Goal: Task Accomplishment & Management: Complete application form

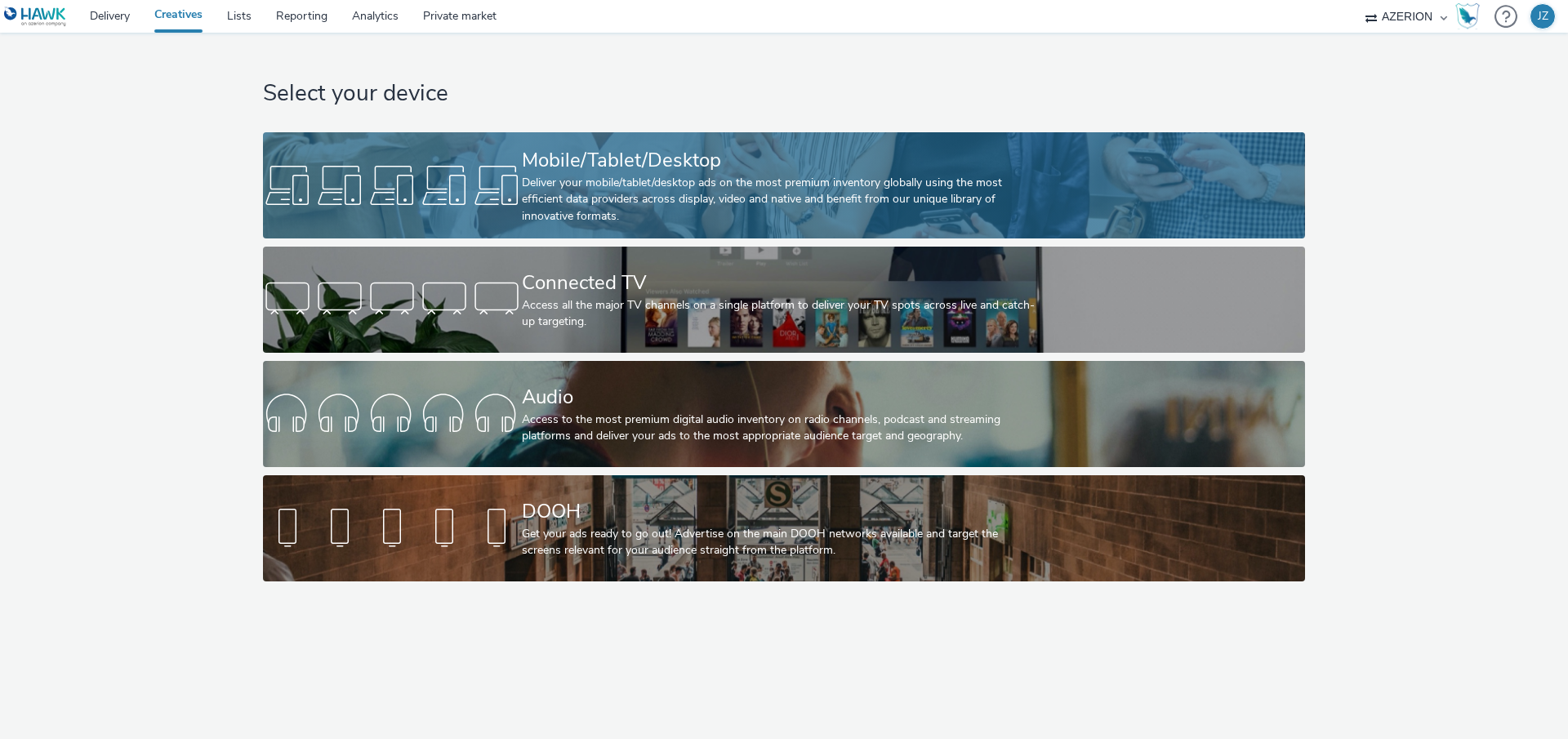
click at [721, 149] on div "Mobile/Tablet/Desktop" at bounding box center [780, 160] width 517 height 28
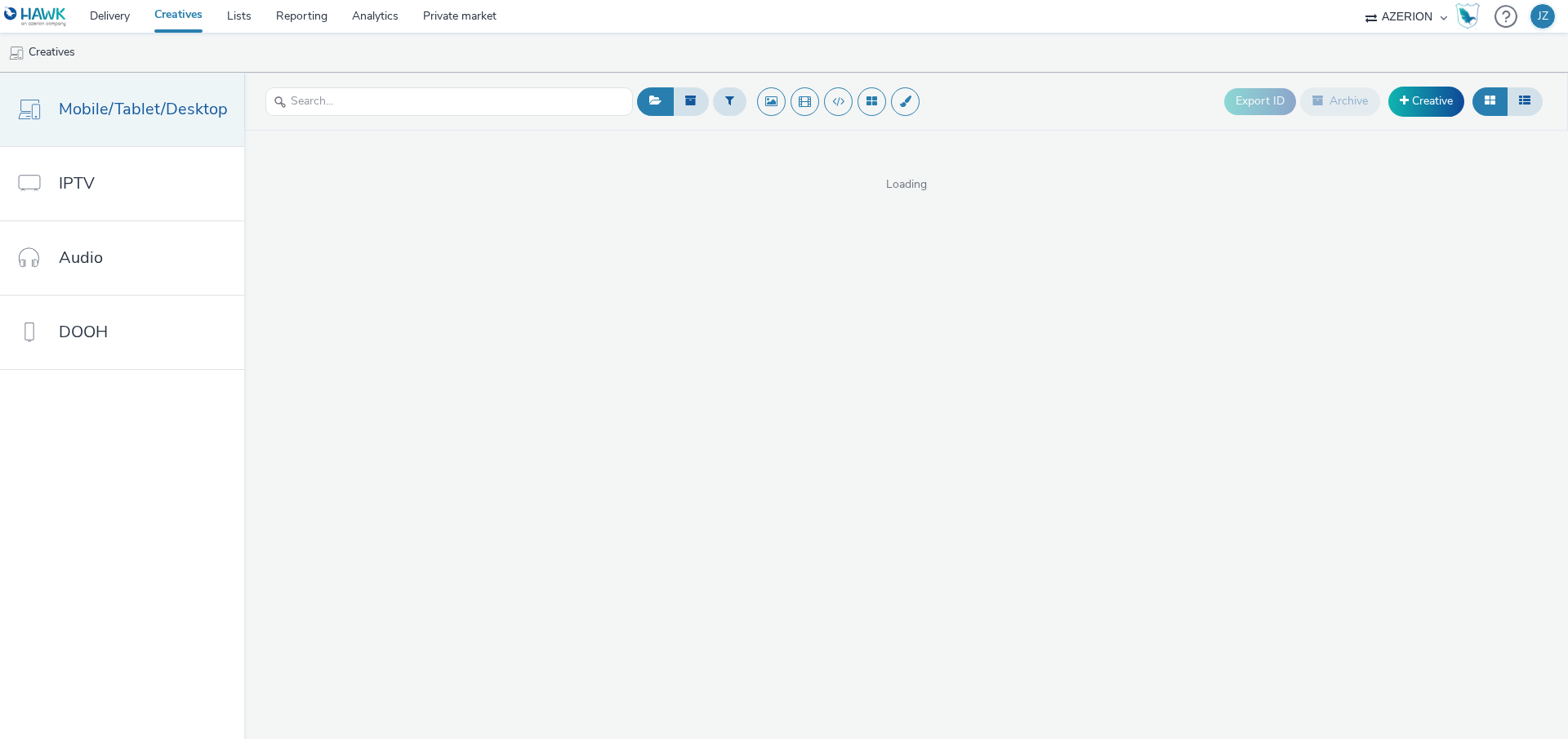
click at [134, 107] on span "Mobile/Tablet/Desktop" at bounding box center [143, 109] width 169 height 24
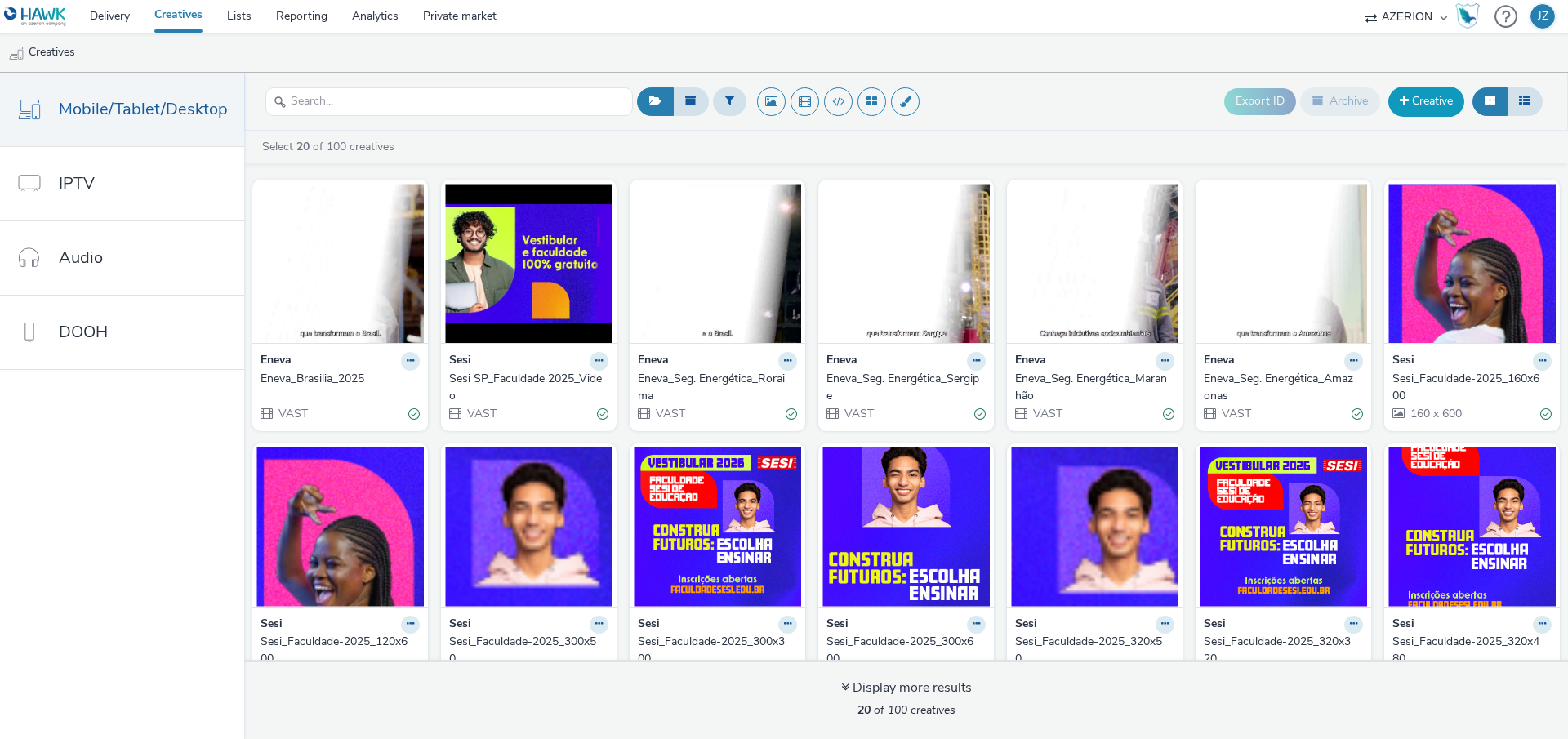
click at [1421, 100] on link "Creative" at bounding box center [1426, 101] width 76 height 29
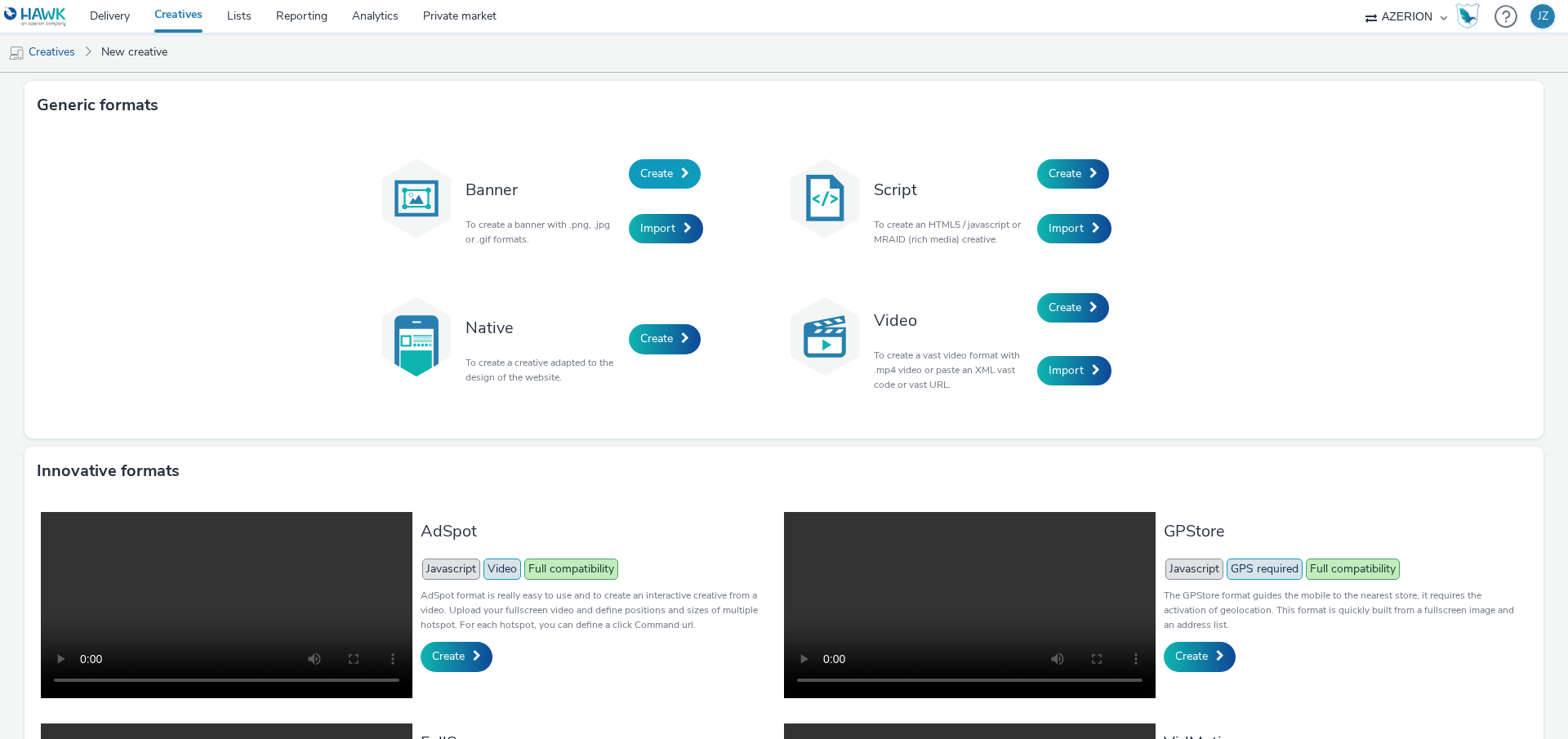
click at [664, 171] on span "Create" at bounding box center [656, 173] width 33 height 15
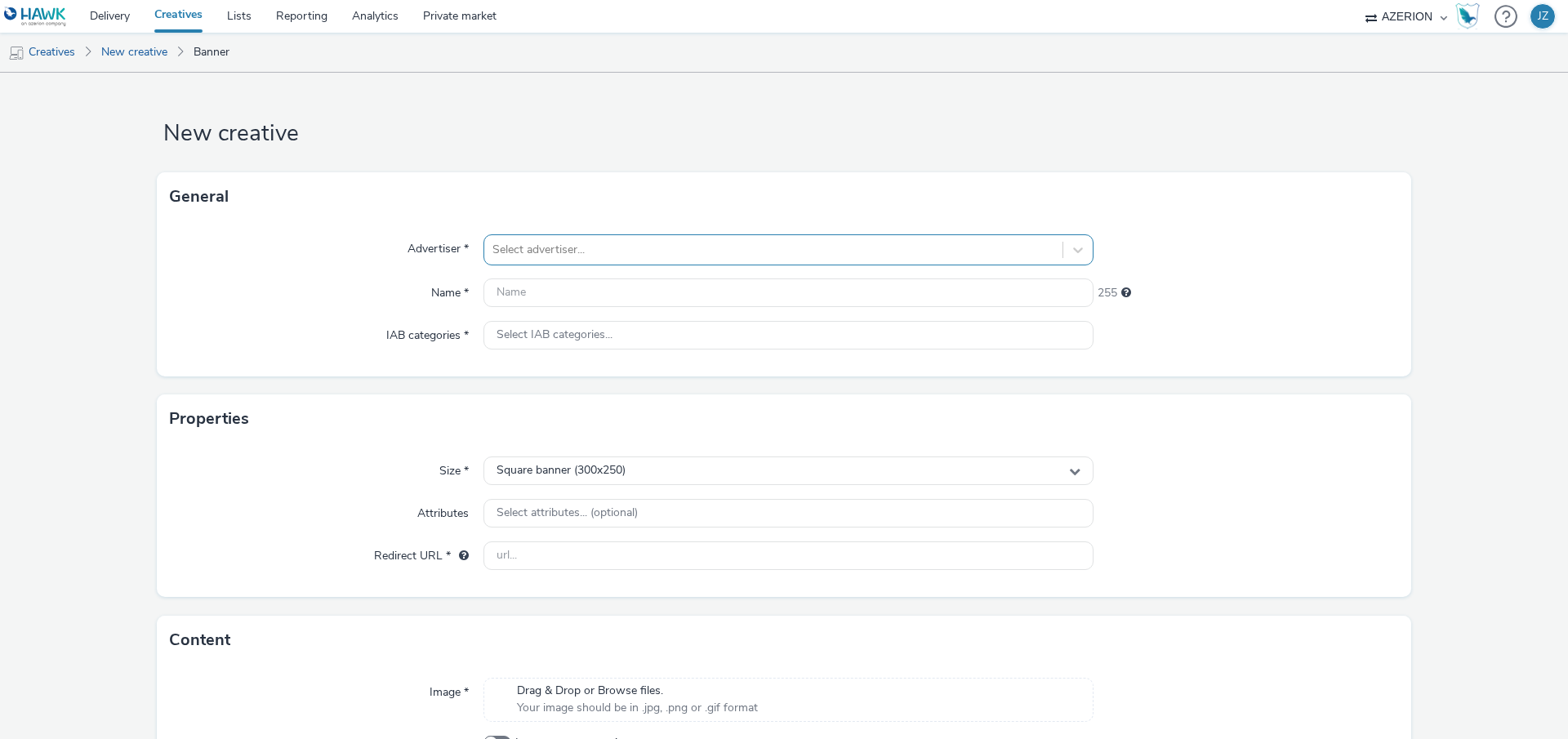
click at [542, 247] on div at bounding box center [773, 250] width 562 height 20
click at [596, 241] on div at bounding box center [773, 250] width 562 height 20
click at [594, 293] on input "text" at bounding box center [788, 293] width 610 height 28
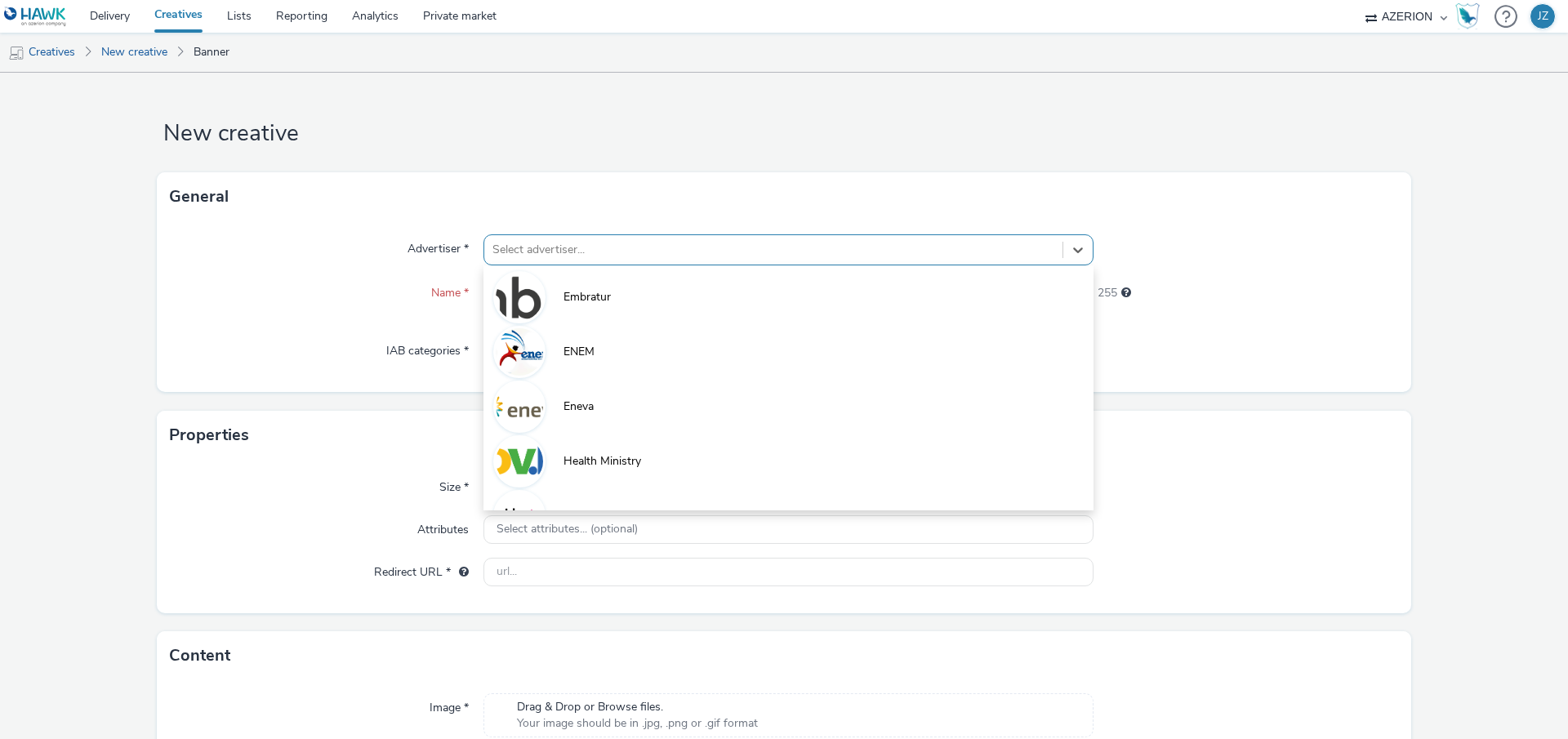
click at [601, 264] on div "Select advertiser..." at bounding box center [788, 249] width 610 height 31
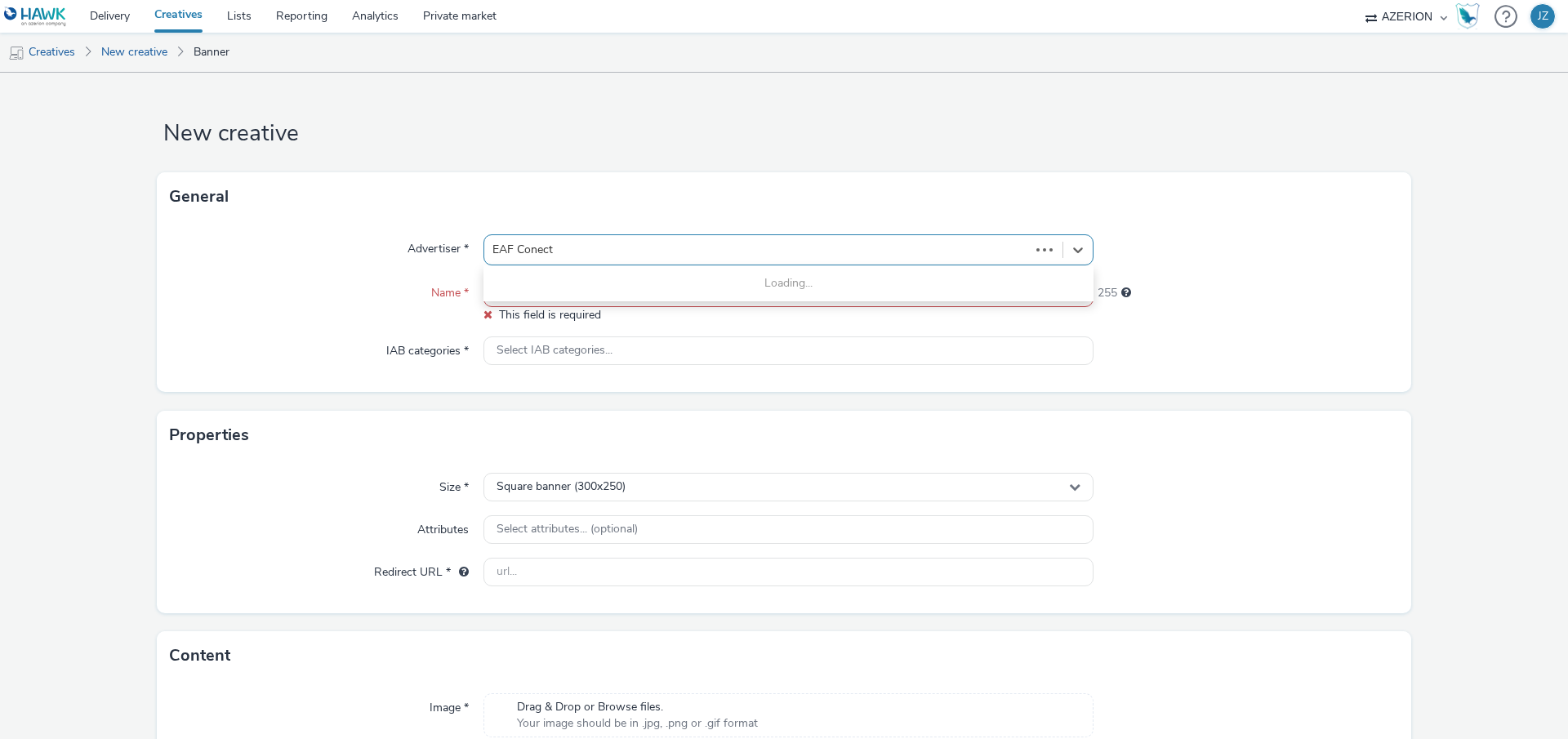
type input "EAF Conecta"
drag, startPoint x: 603, startPoint y: 251, endPoint x: 488, endPoint y: 250, distance: 115.0
click at [492, 250] on div at bounding box center [773, 250] width 562 height 20
type input "Secom"
drag, startPoint x: 595, startPoint y: 240, endPoint x: 508, endPoint y: 240, distance: 87.0
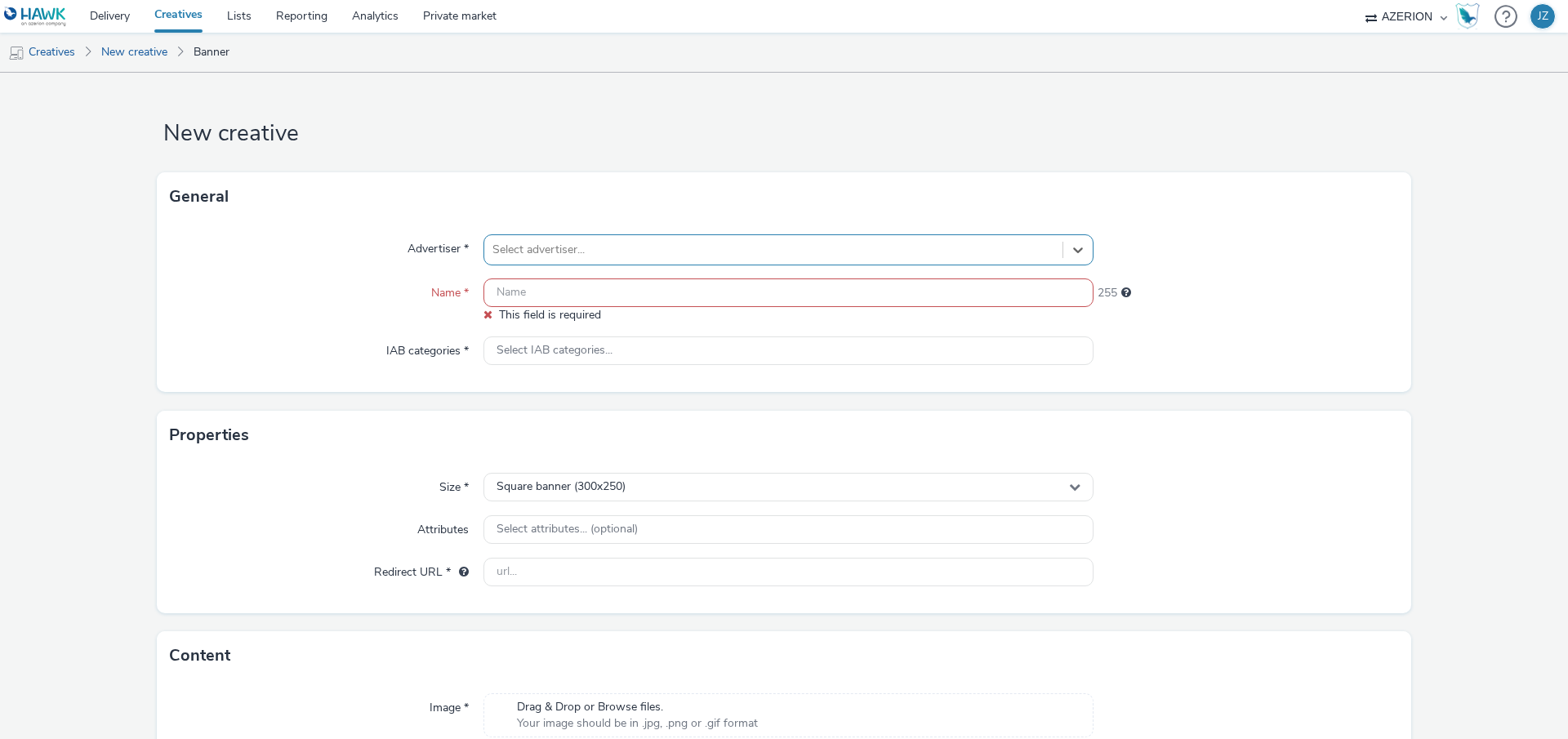
click at [508, 240] on div at bounding box center [773, 250] width 562 height 20
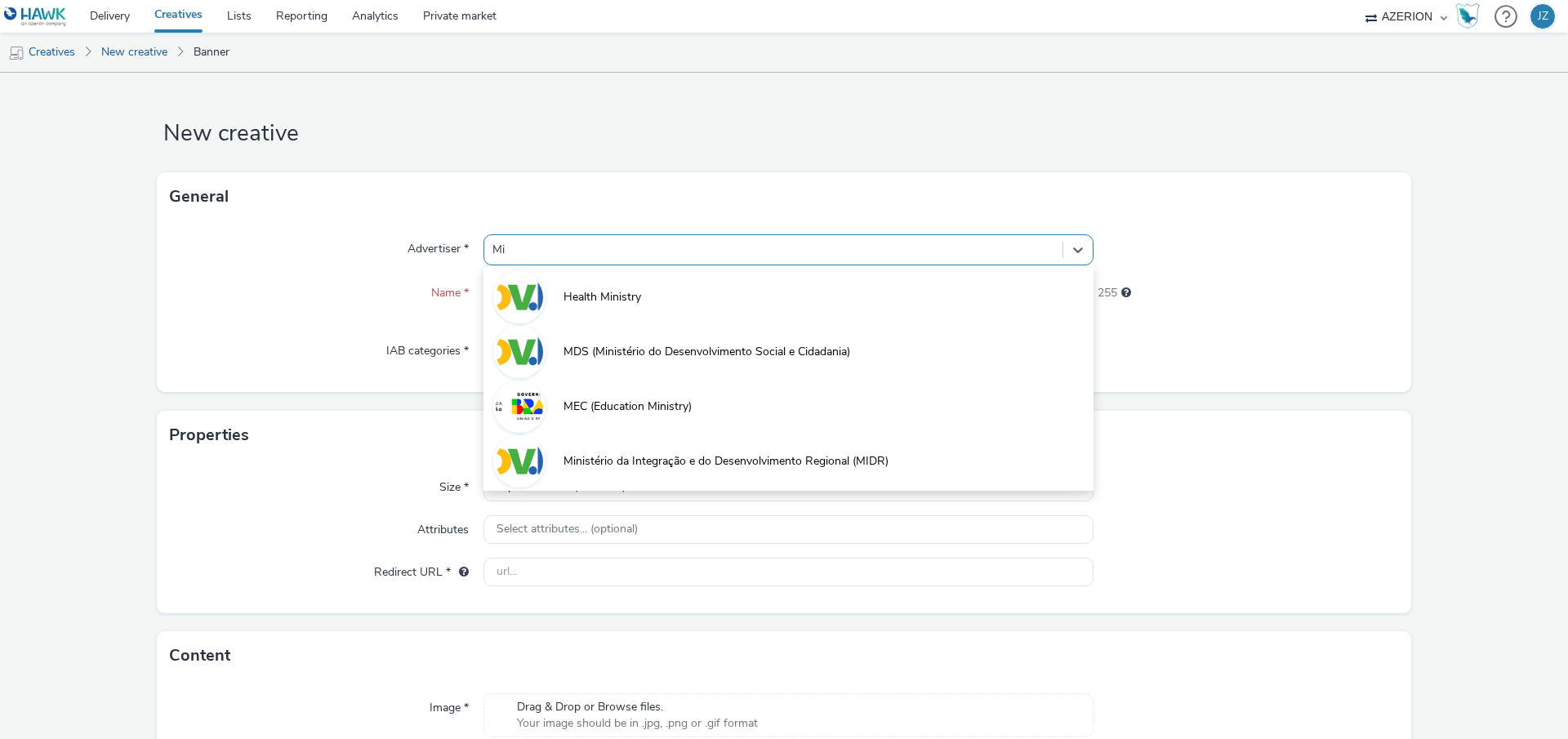
type input "M"
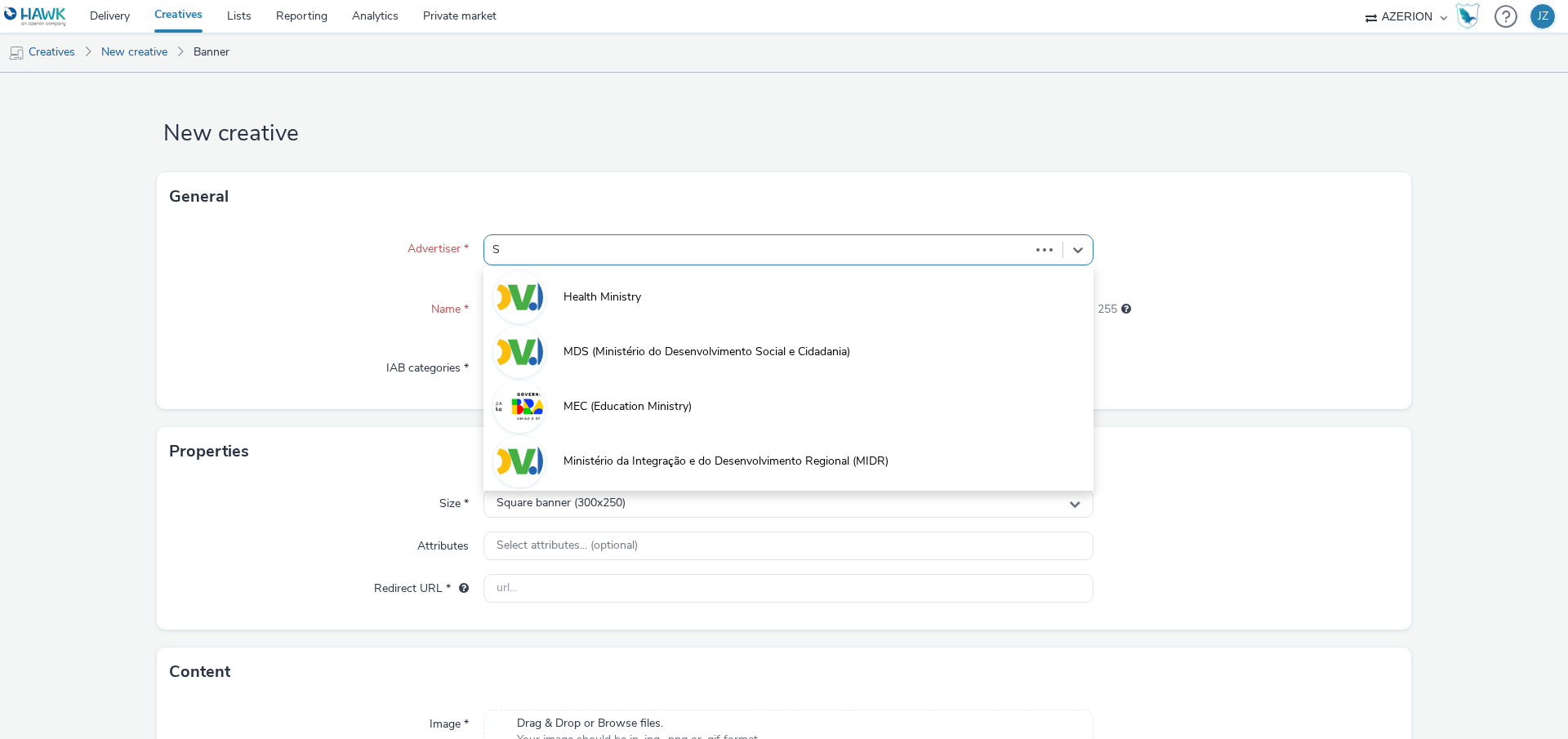
type input "Se"
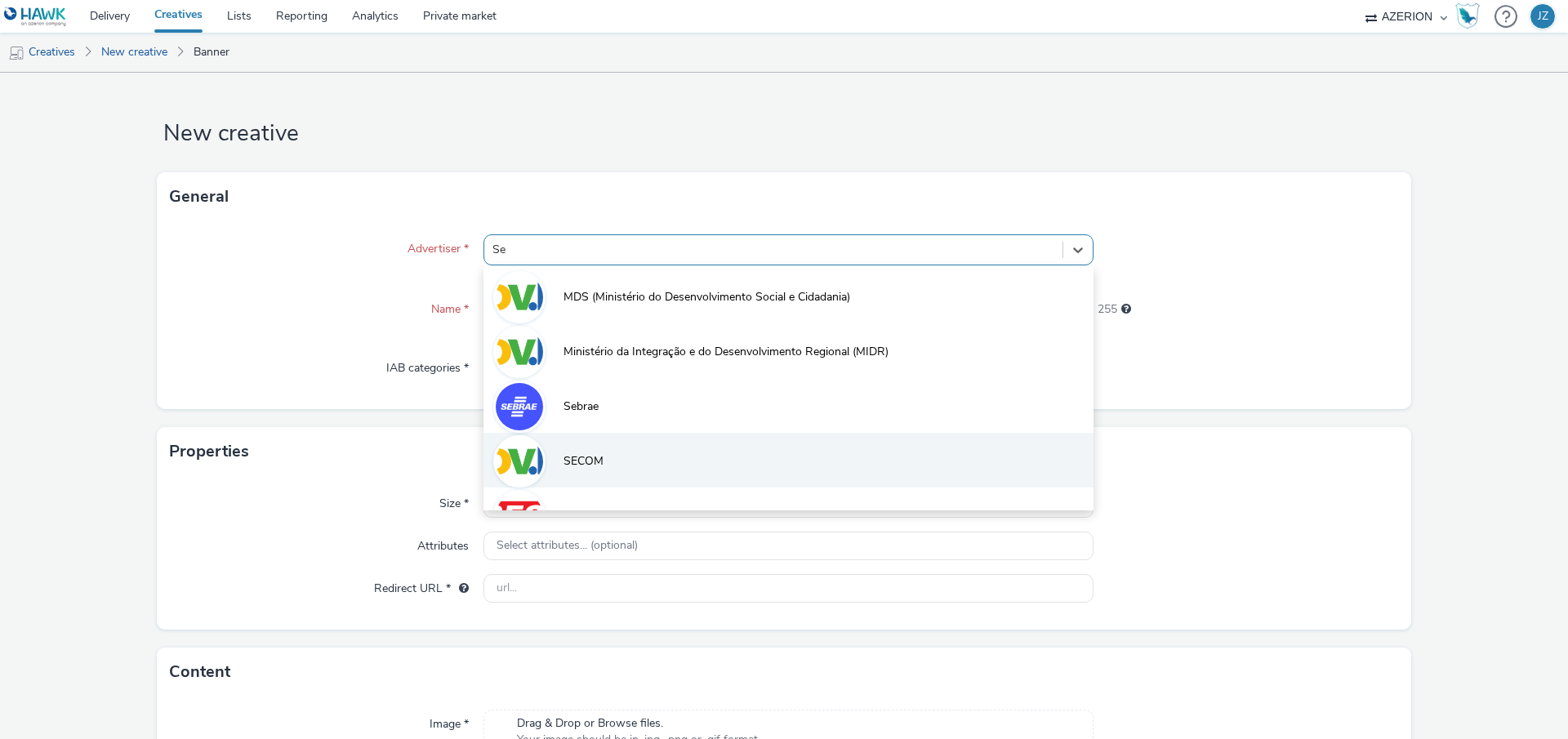
scroll to position [35, 0]
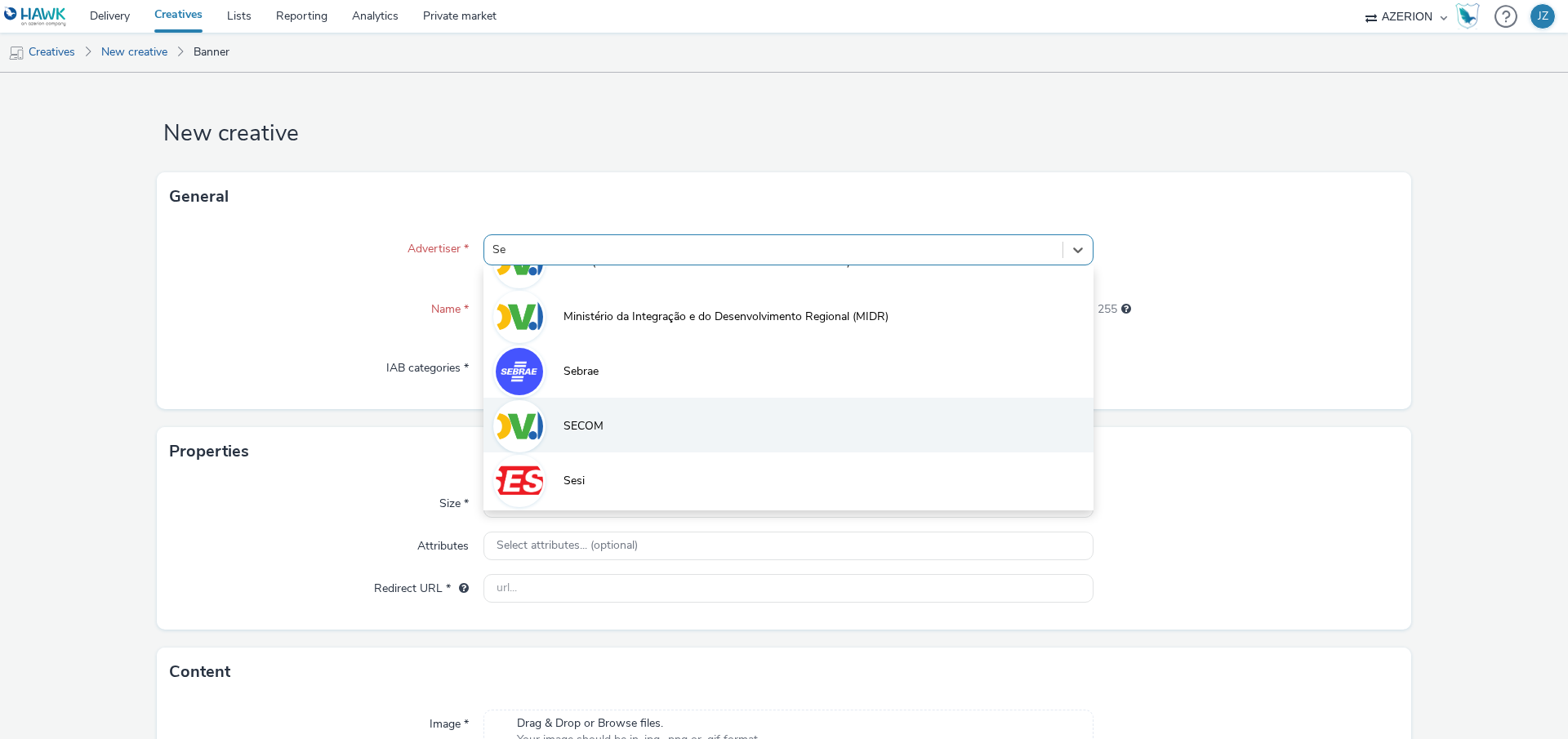
click at [589, 428] on span "SECOM" at bounding box center [583, 426] width 40 height 16
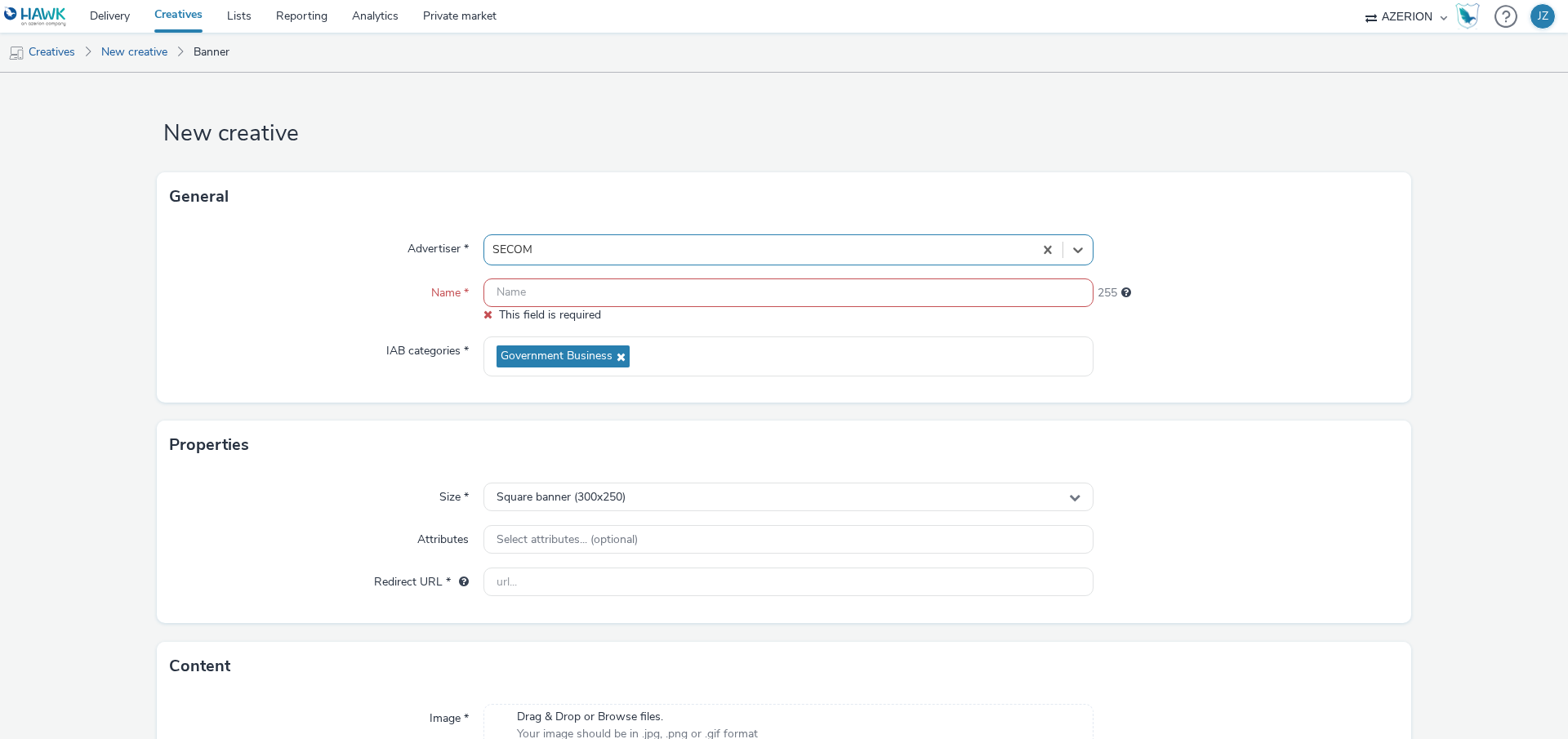
click at [557, 298] on input "text" at bounding box center [788, 293] width 610 height 28
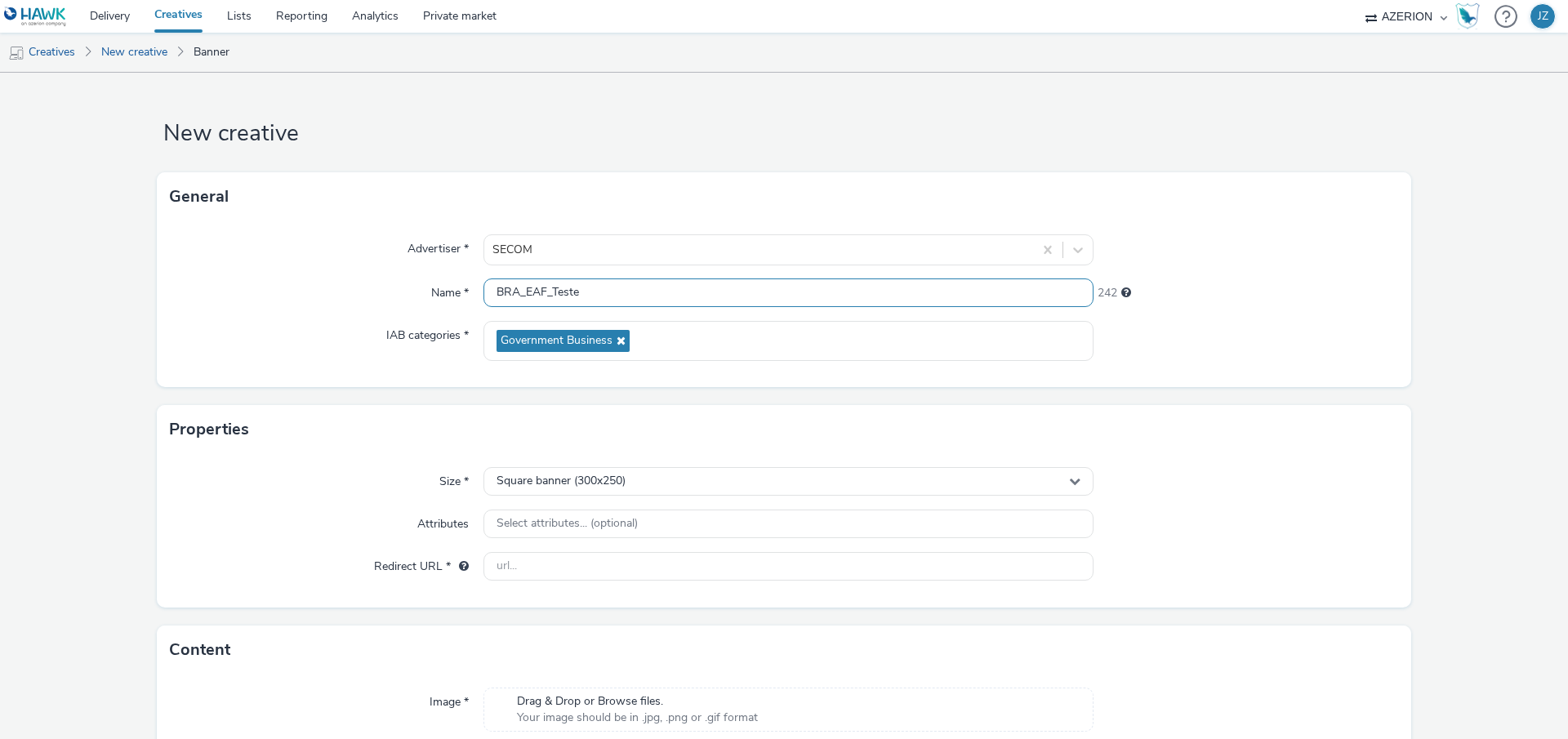
type input "BRA_EAF_Teste"
click at [453, 366] on div "Advertiser * SECOM Name * BRA_EAF_Teste 242 IAB categories * Government Business" at bounding box center [784, 305] width 1255 height 166
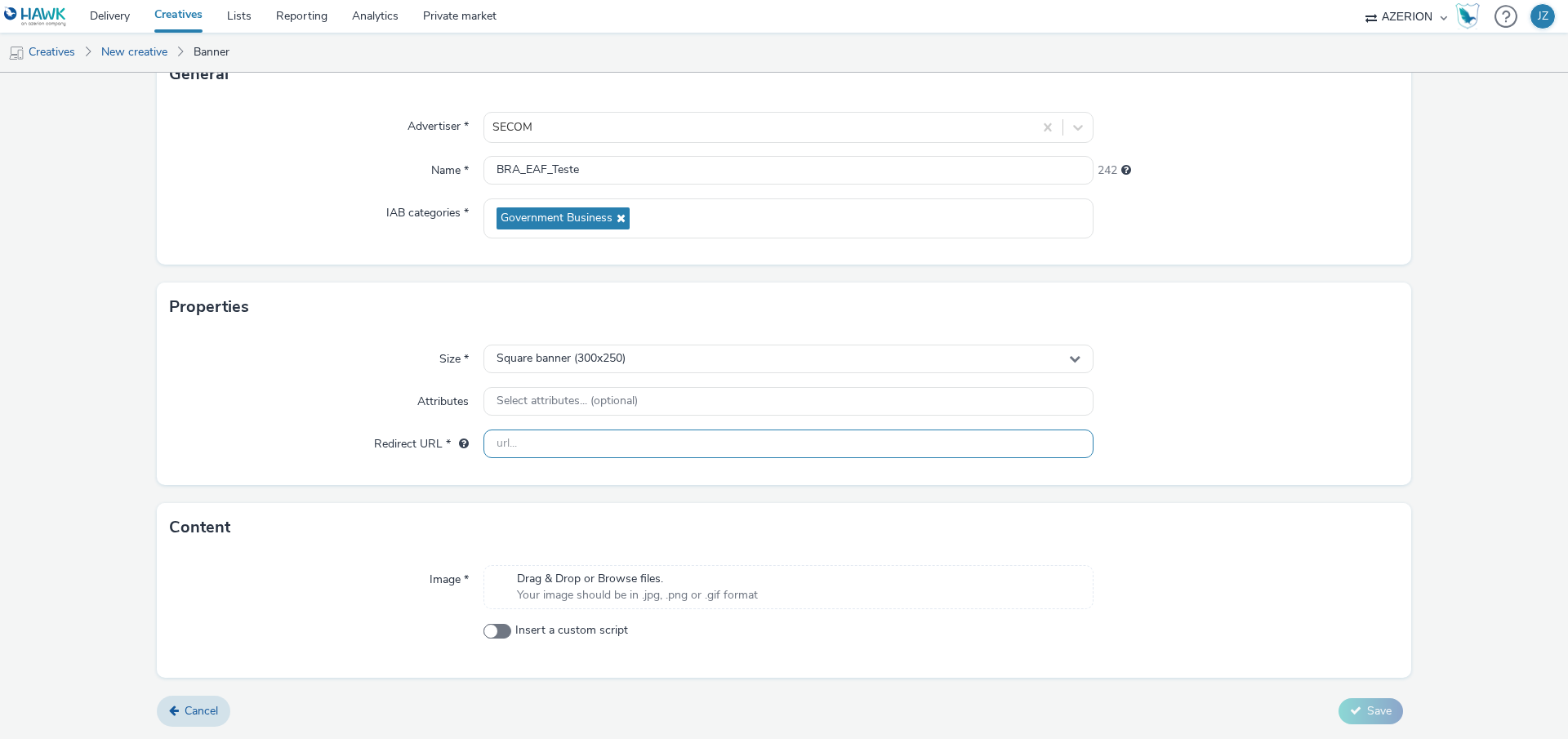
click at [567, 446] on input "text" at bounding box center [788, 443] width 610 height 28
paste input "[URL][DOMAIN_NAME][PHONE_NUMBER]"
type input "[URL][DOMAIN_NAME][PHONE_NUMBER]"
click at [1207, 438] on div at bounding box center [1246, 443] width 305 height 29
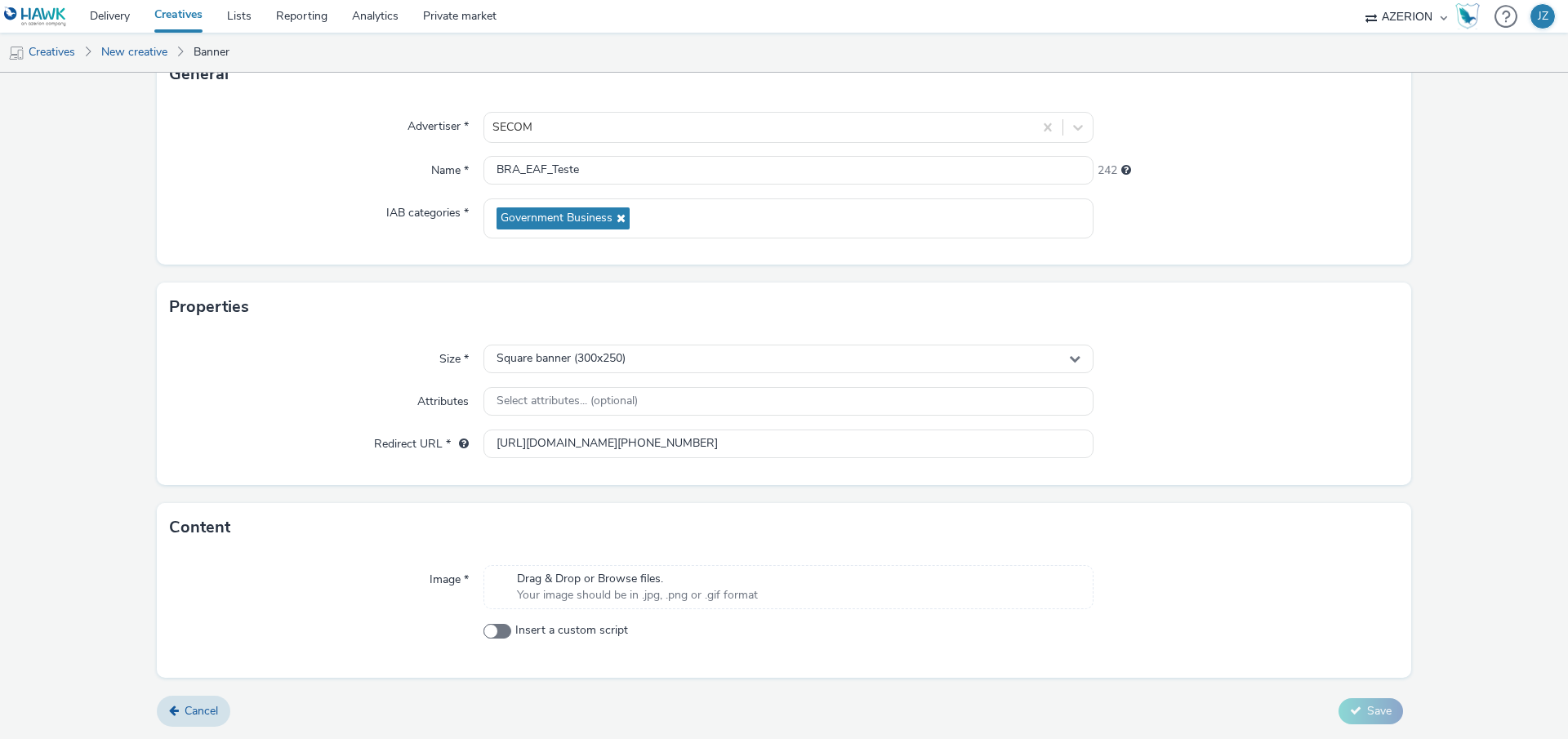
scroll to position [0, 0]
click at [898, 561] on div "Image * Drag & Drop or Browse files. Your image should be in .jpg, .png or .gif…" at bounding box center [784, 614] width 1255 height 126
click at [647, 591] on span "Your image should be in .jpg, .png or .gif format" at bounding box center [637, 595] width 241 height 16
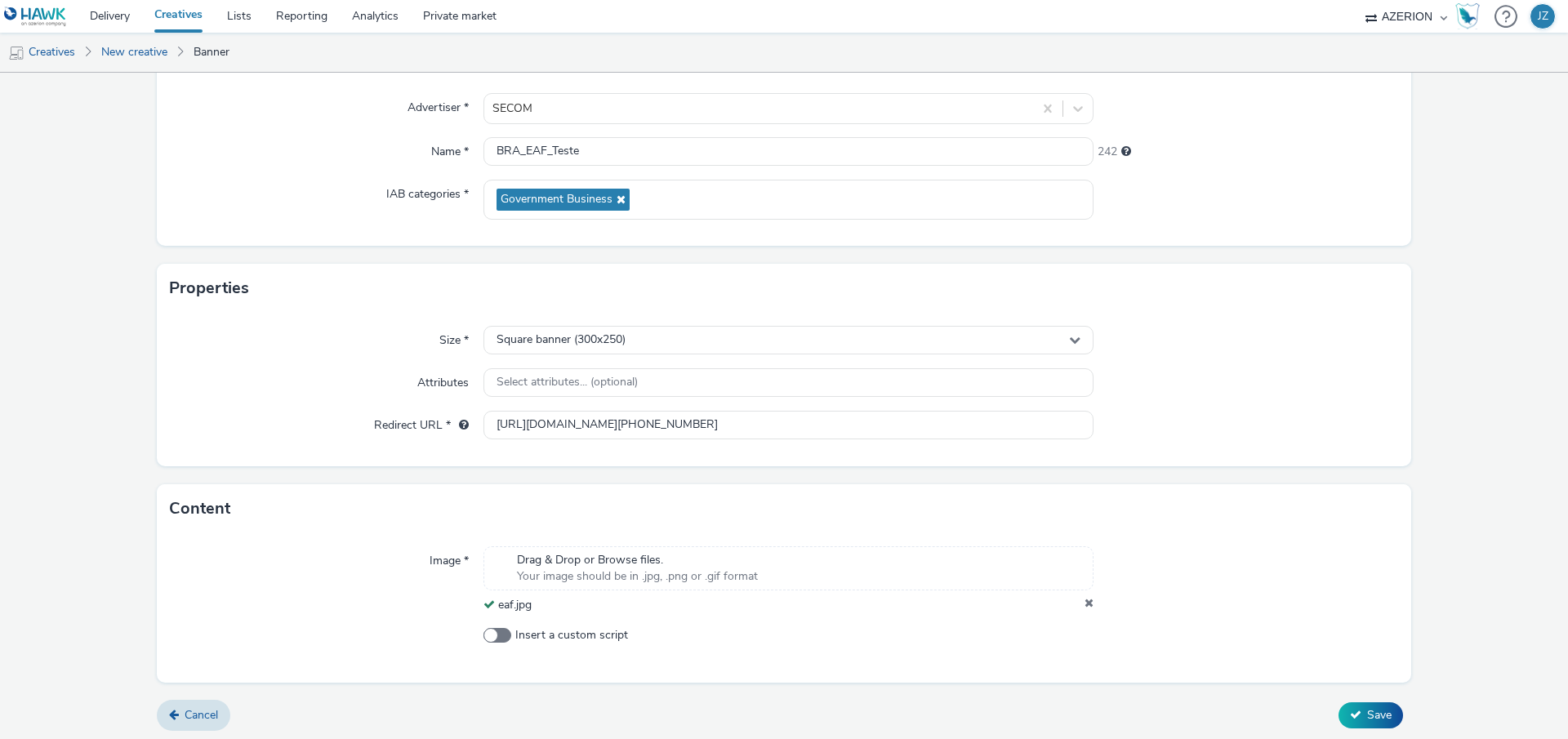
scroll to position [145, 0]
click at [1367, 713] on span "Save" at bounding box center [1379, 711] width 25 height 15
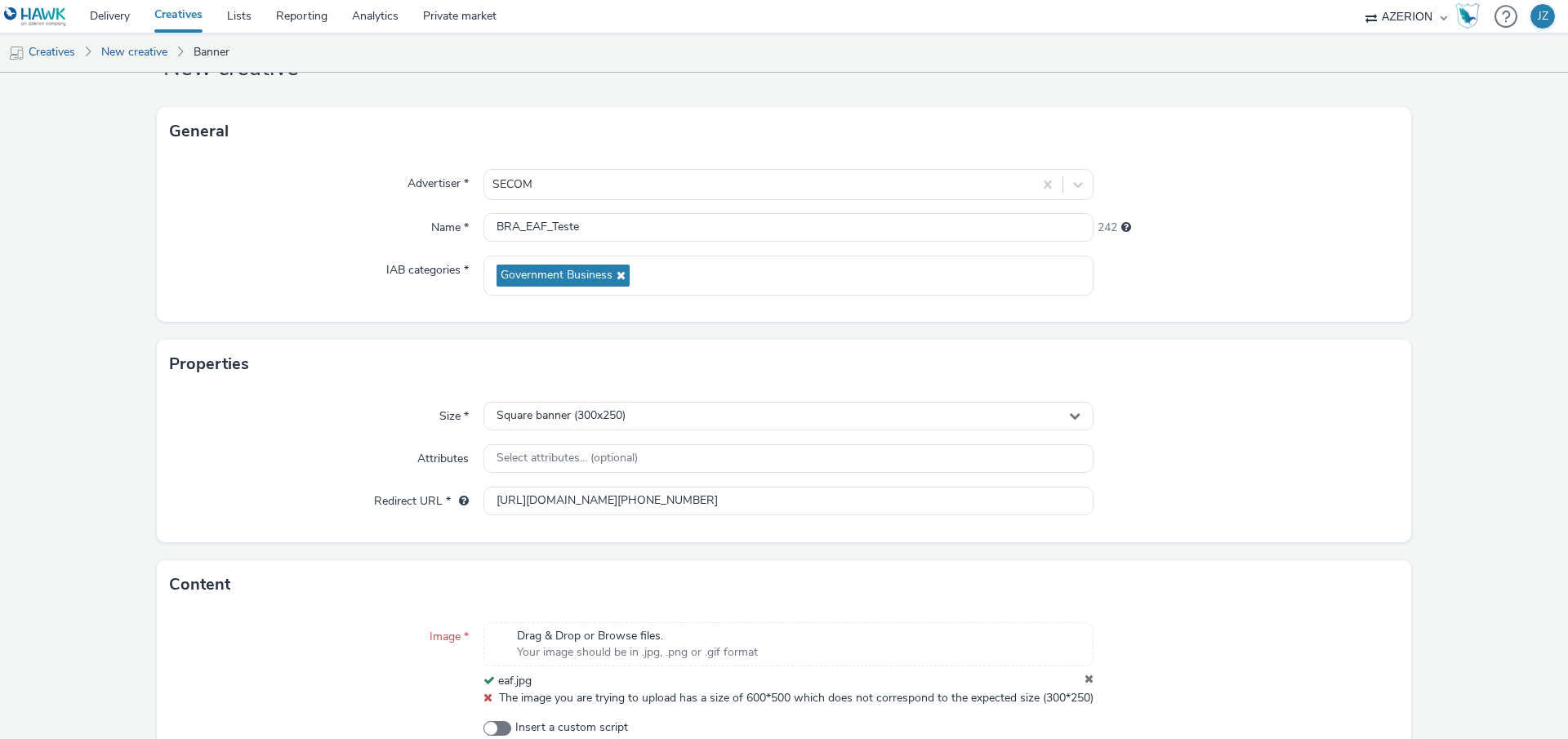
scroll to position [179, 0]
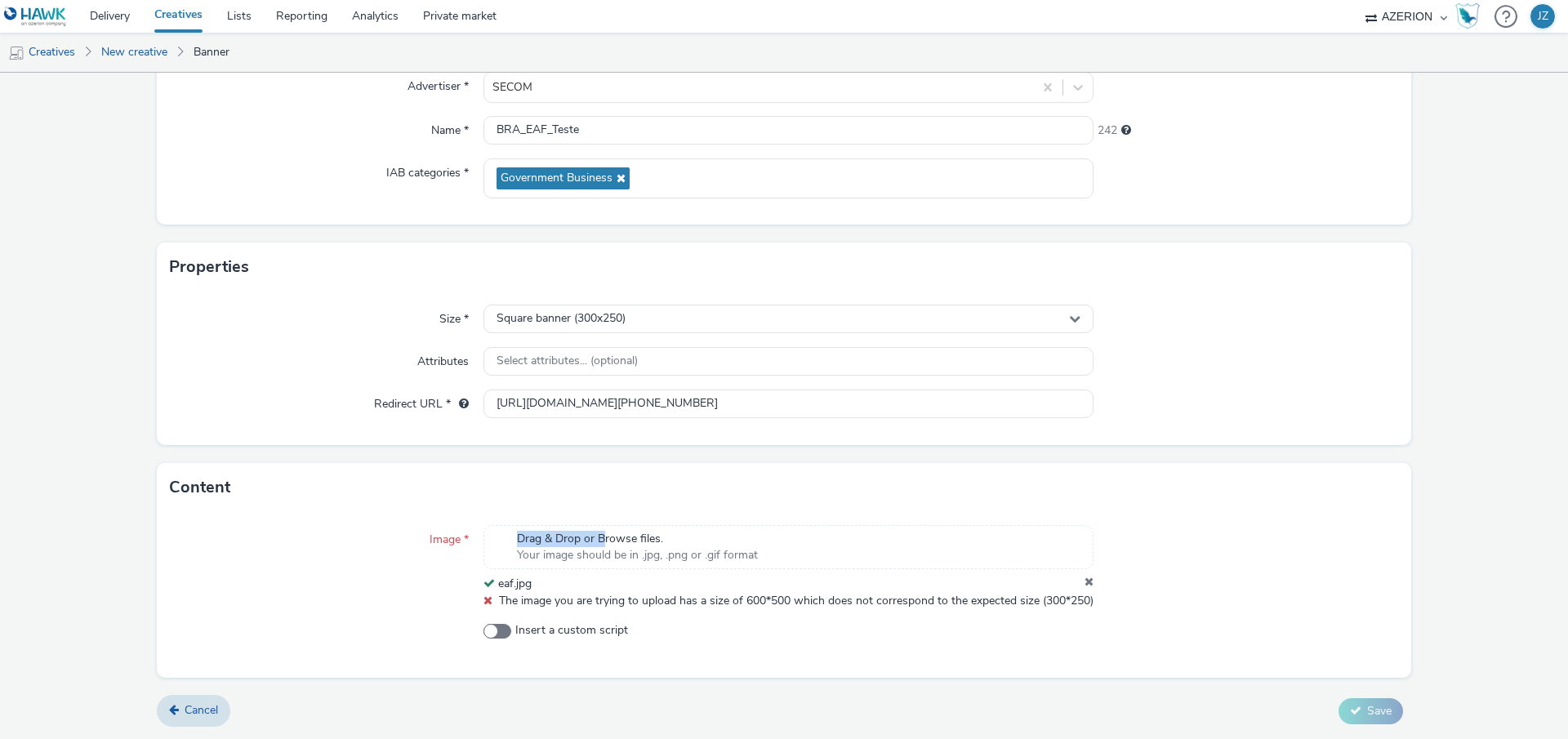
drag, startPoint x: 596, startPoint y: 526, endPoint x: 727, endPoint y: 445, distance: 154.0
click at [669, 463] on div "Content Image * Drag & Drop or Browse files. Your image should be in .jpg, .png…" at bounding box center [784, 570] width 1255 height 215
click at [1085, 576] on icon at bounding box center [1089, 584] width 9 height 16
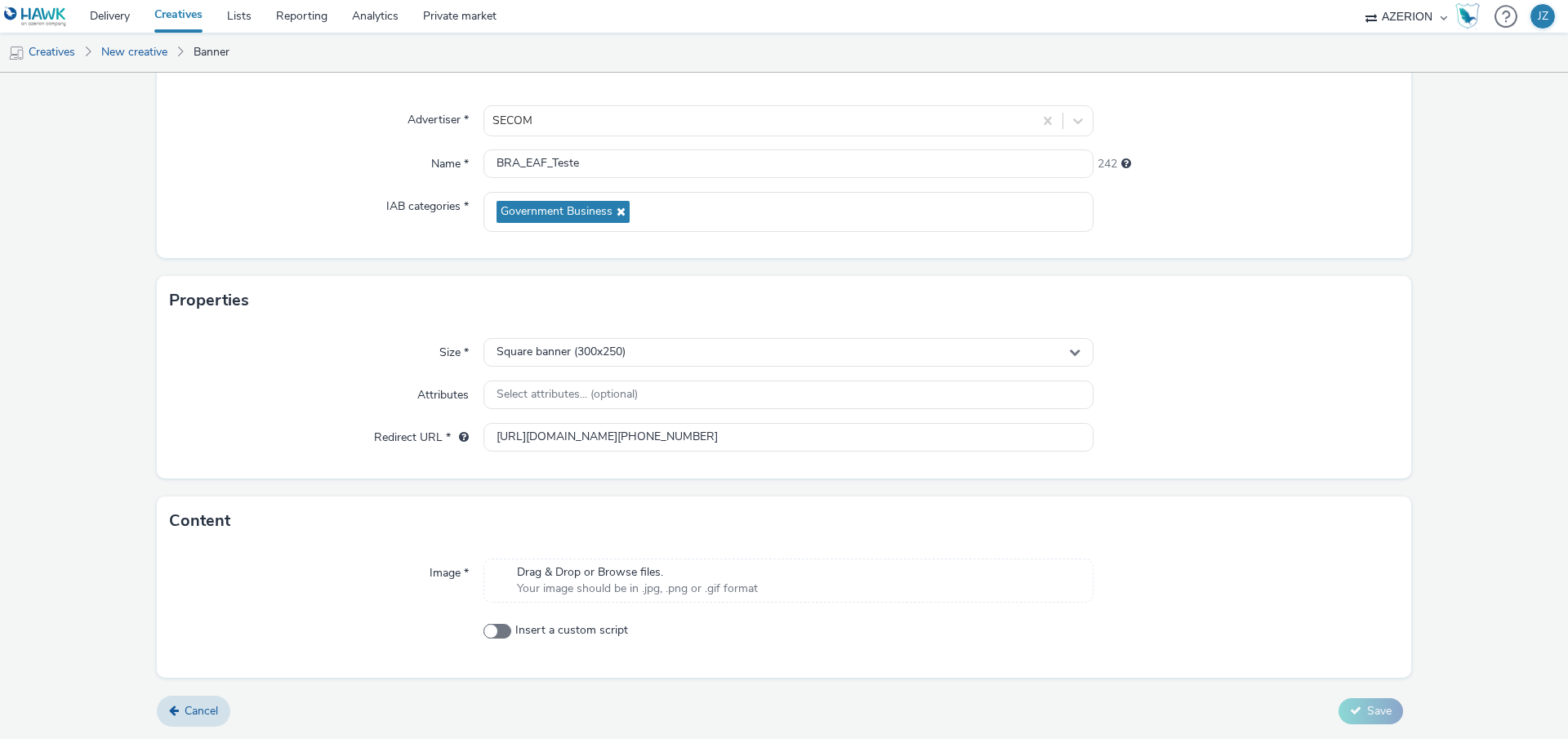
scroll to position [129, 0]
click at [636, 586] on span "Your image should be in .jpg, .png or .gif format" at bounding box center [637, 589] width 241 height 16
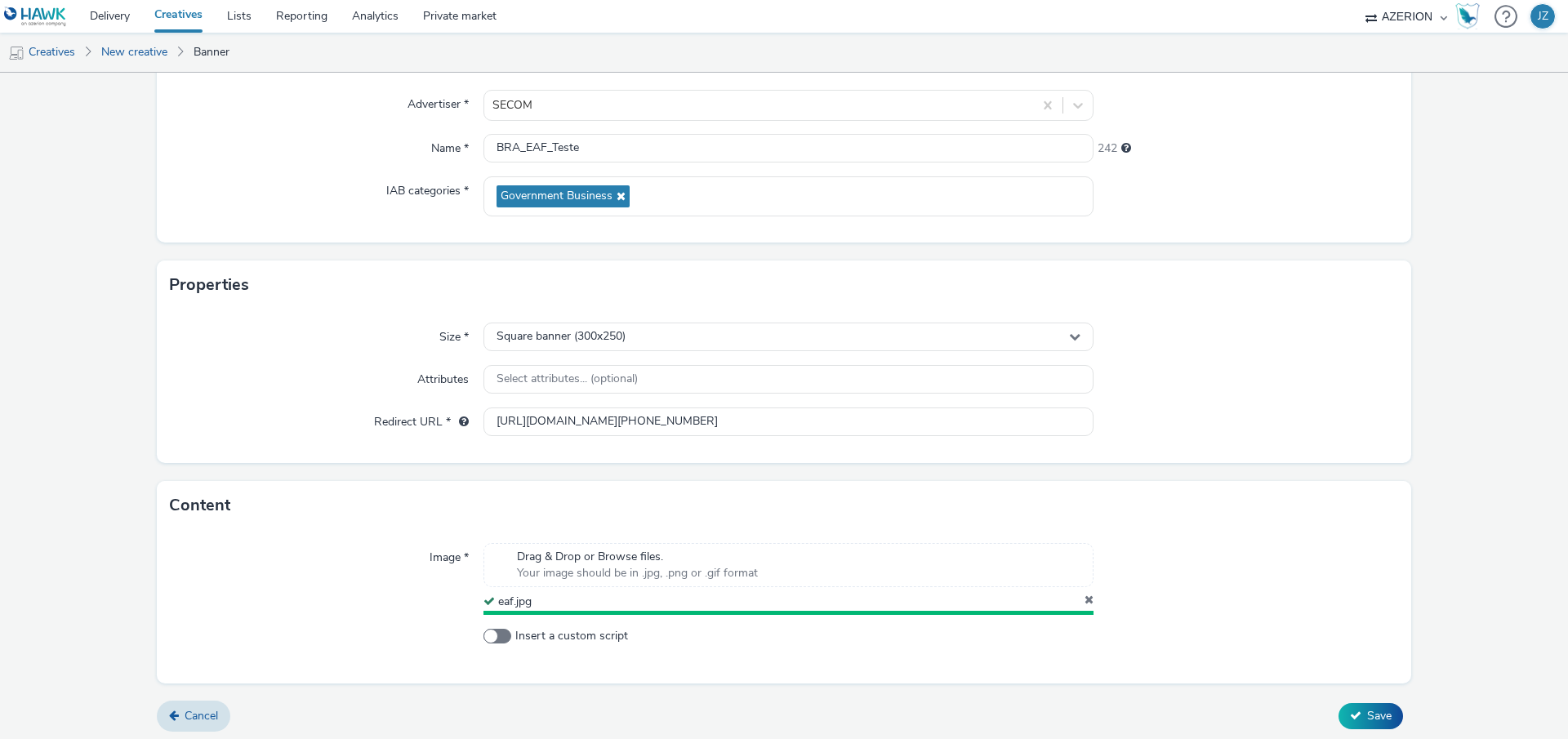
scroll to position [145, 0]
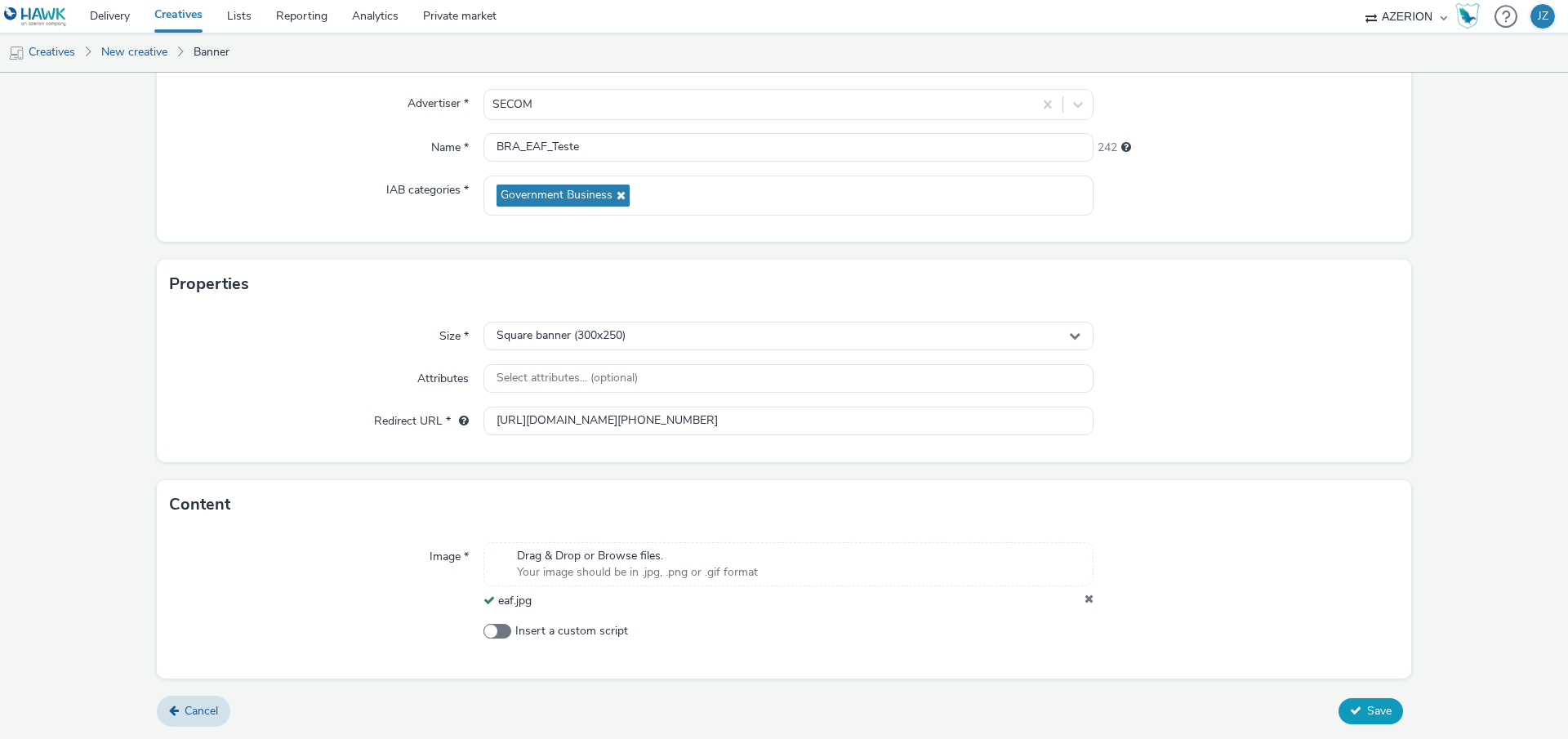
click at [1367, 703] on span "Save" at bounding box center [1379, 711] width 25 height 15
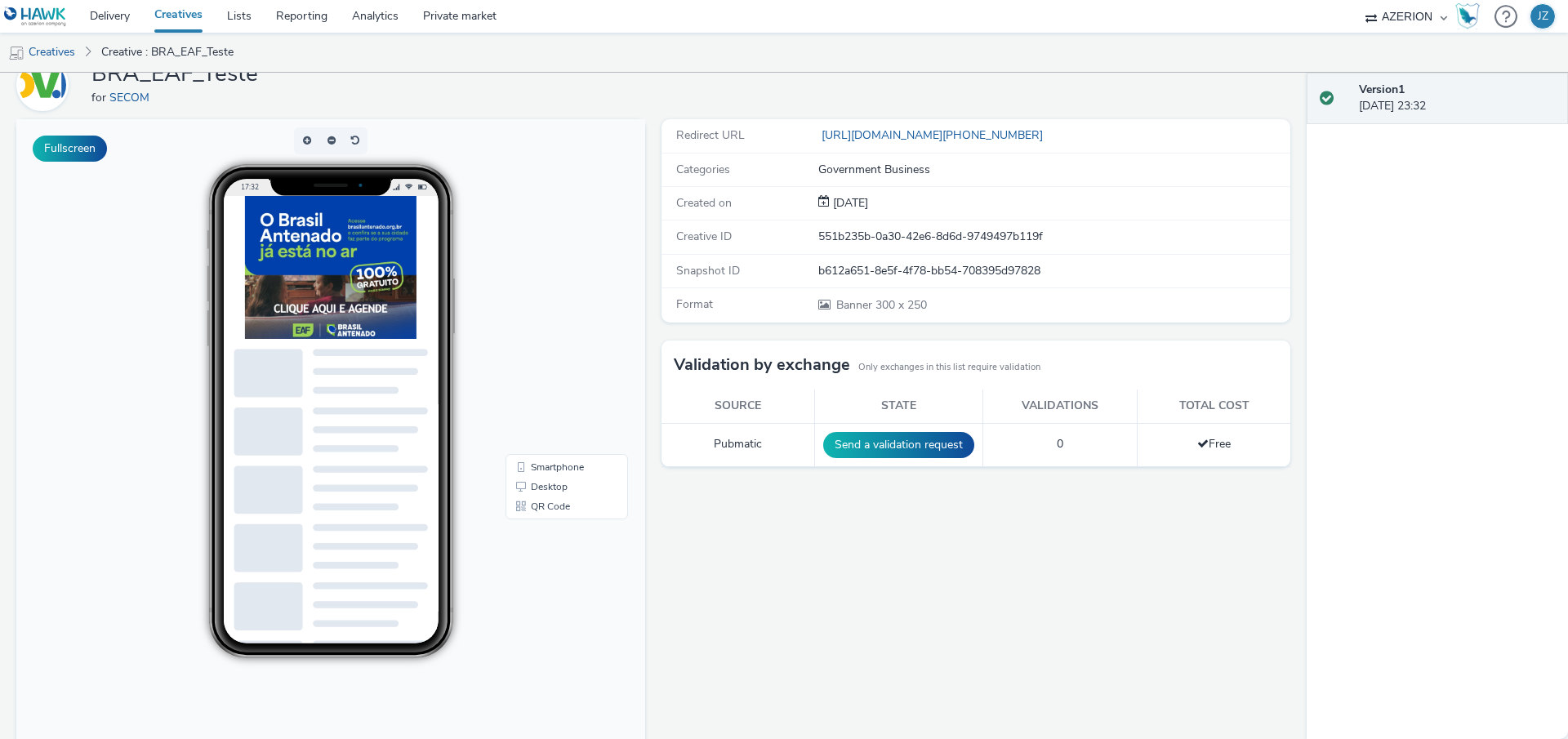
scroll to position [142, 0]
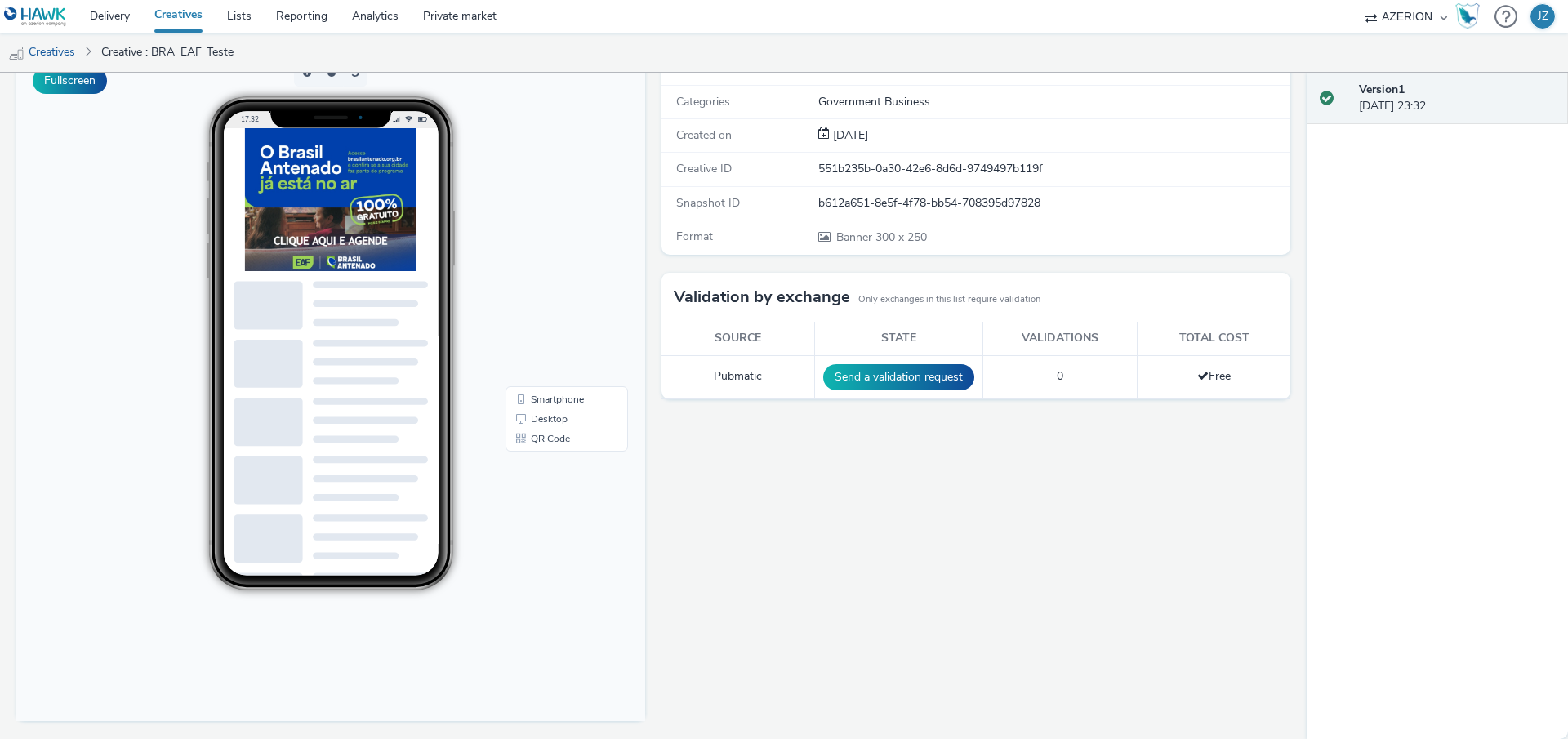
click at [829, 516] on div "Redirect URL [URL][DOMAIN_NAME][PHONE_NUMBER] Categories Government Business Cr…" at bounding box center [971, 395] width 637 height 687
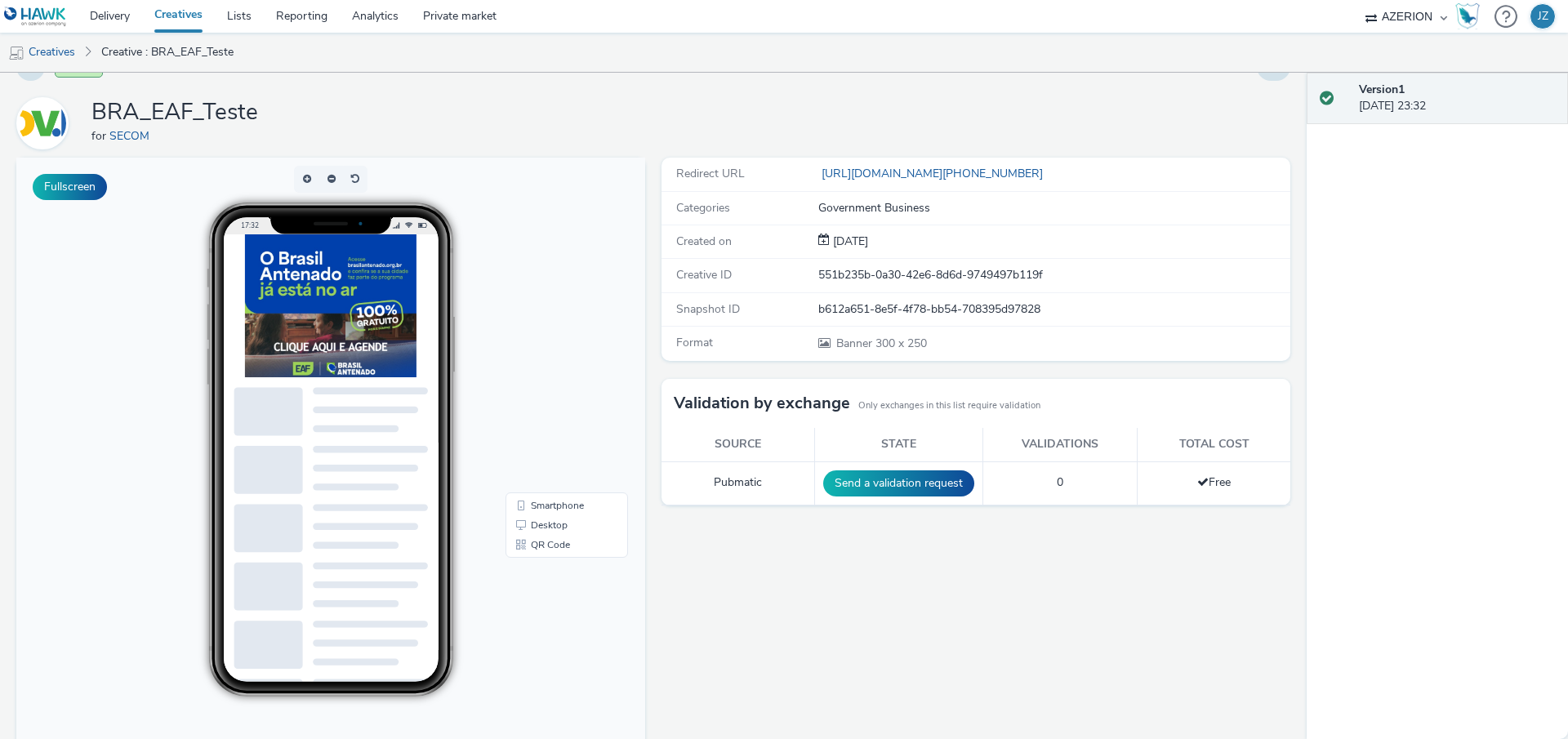
scroll to position [0, 0]
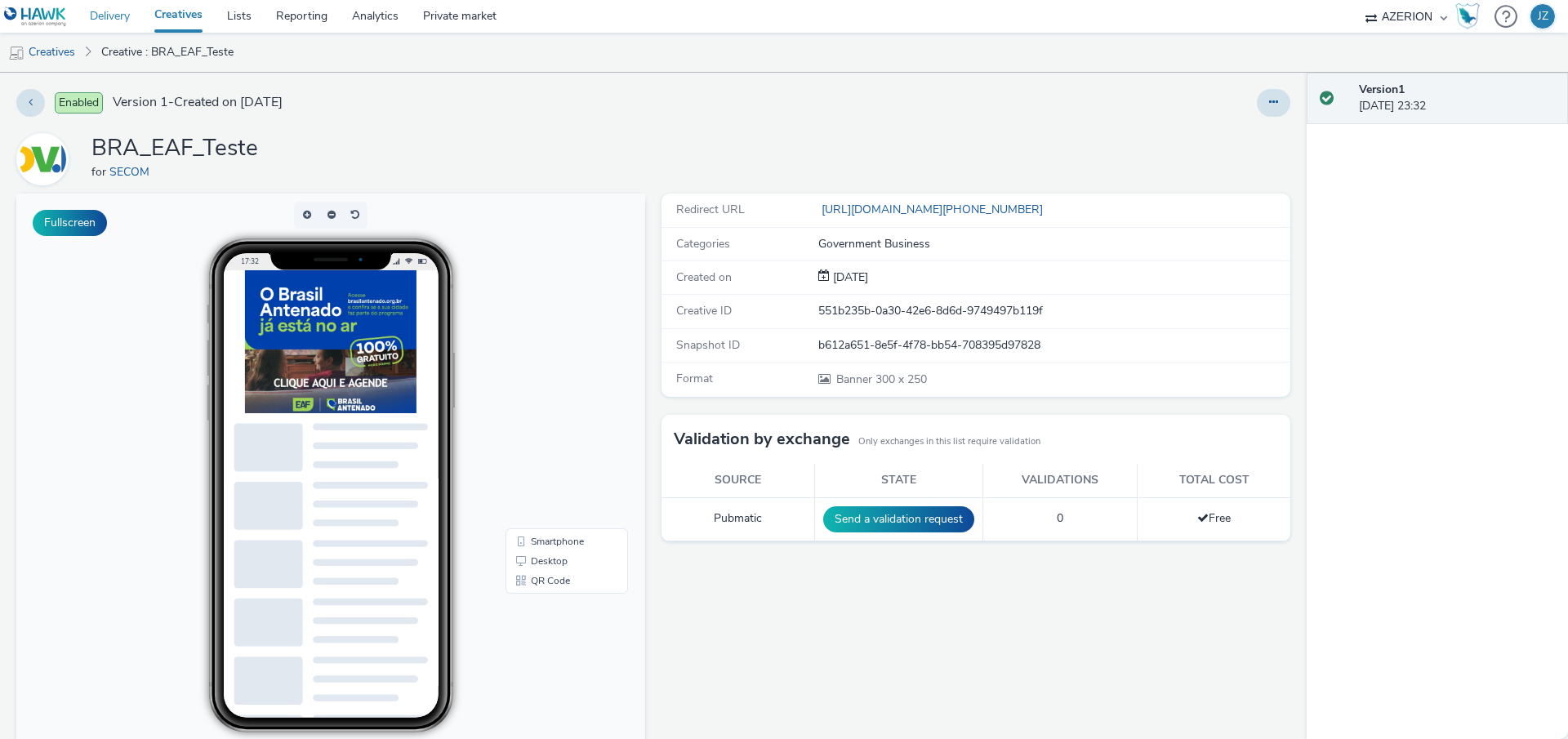
click at [111, 10] on link "Delivery" at bounding box center [110, 16] width 64 height 33
